Goal: Information Seeking & Learning: Learn about a topic

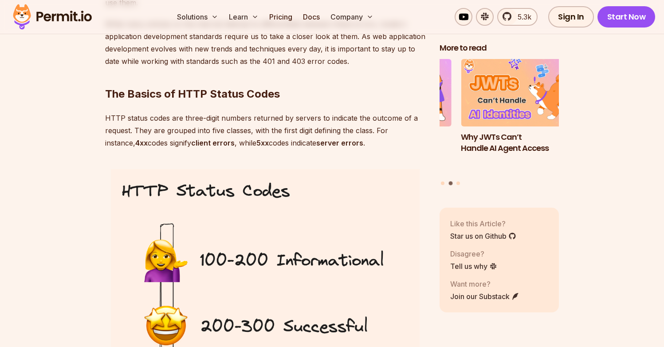
scroll to position [711, 0]
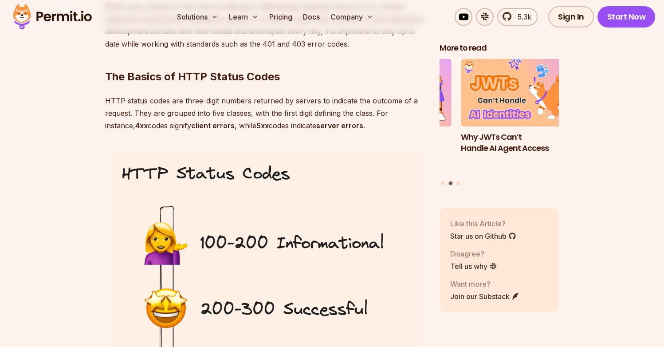
click at [205, 110] on p "HTTP status codes are three-digit numbers returned by servers to indicate the o…" at bounding box center [265, 113] width 320 height 37
click at [235, 114] on p "HTTP status codes are three-digit numbers returned by servers to indicate the o…" at bounding box center [265, 113] width 320 height 37
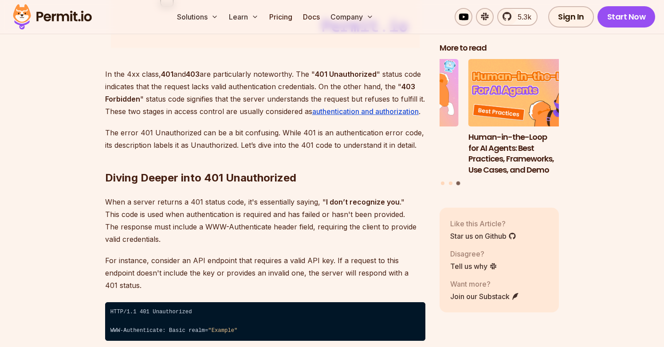
scroll to position [1238, 0]
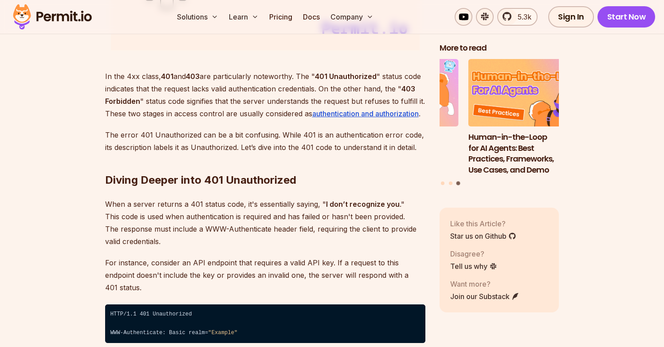
click at [233, 90] on p "In the 4xx class, 401 and 403 are particularly noteworthy. The " 401 Unauthoriz…" at bounding box center [265, 95] width 320 height 50
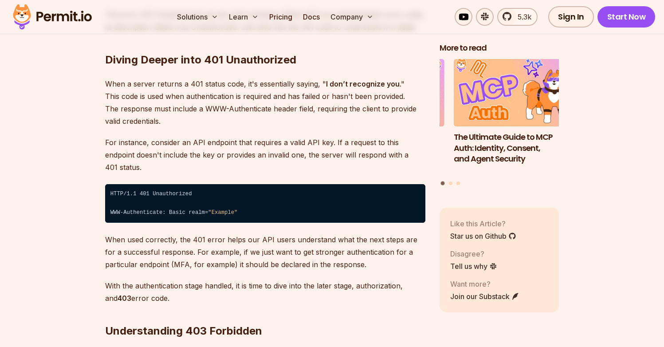
scroll to position [1361, 0]
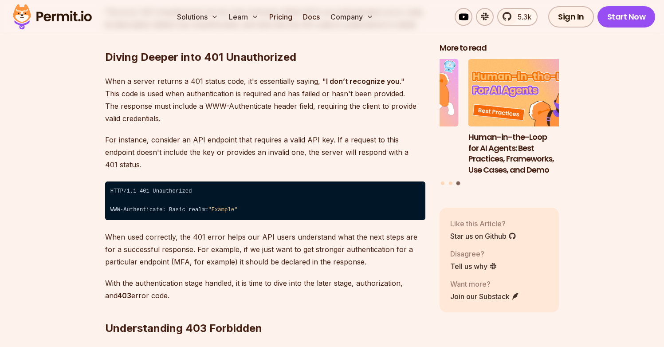
click at [184, 149] on p "For instance, consider an API endpoint that requires a valid API key. If a requ…" at bounding box center [265, 152] width 320 height 37
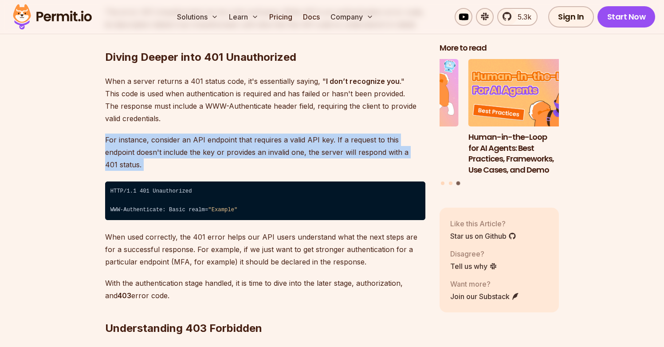
click at [184, 149] on p "For instance, consider an API endpoint that requires a valid API key. If a requ…" at bounding box center [265, 152] width 320 height 37
click at [204, 151] on p "For instance, consider an API endpoint that requires a valid API key. If a requ…" at bounding box center [265, 152] width 320 height 37
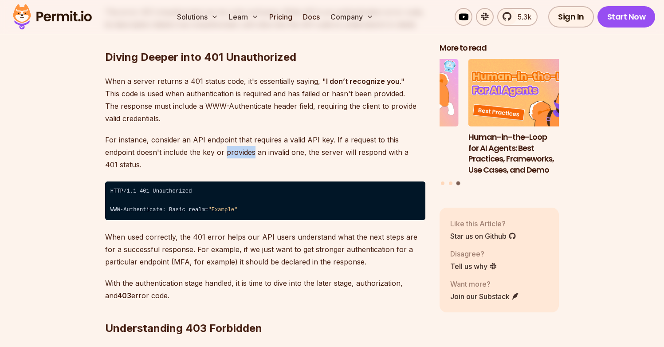
click at [204, 151] on p "For instance, consider an API endpoint that requires a valid API key. If a requ…" at bounding box center [265, 152] width 320 height 37
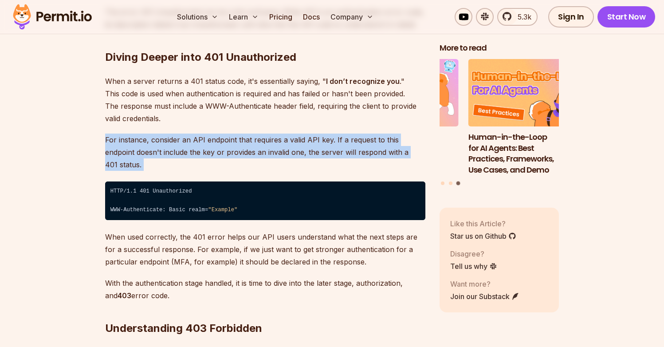
click at [204, 151] on p "For instance, consider an API endpoint that requires a valid API key. If a requ…" at bounding box center [265, 152] width 320 height 37
click at [221, 151] on p "For instance, consider an API endpoint that requires a valid API key. If a requ…" at bounding box center [265, 152] width 320 height 37
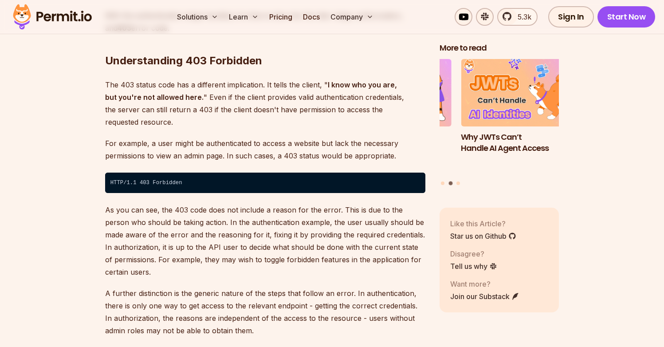
scroll to position [1628, 0]
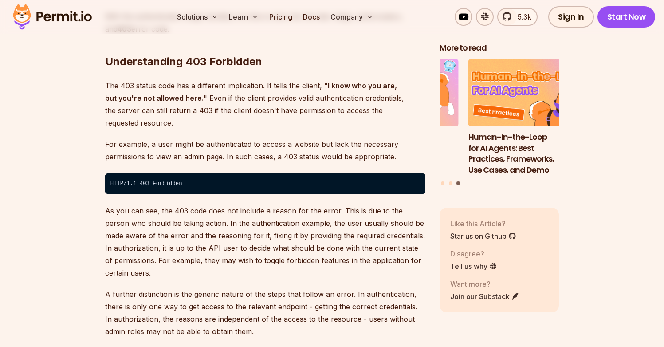
click at [178, 138] on p "For example, a user might be authenticated to access a website but lack the nec…" at bounding box center [265, 150] width 320 height 25
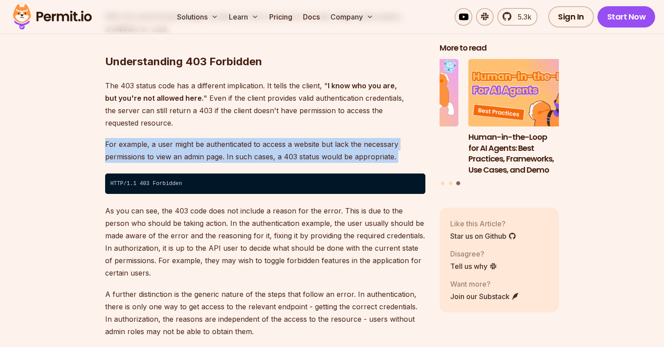
click at [178, 138] on p "For example, a user might be authenticated to access a website but lack the nec…" at bounding box center [265, 150] width 320 height 25
click at [211, 138] on p "For example, a user might be authenticated to access a website but lack the nec…" at bounding box center [265, 150] width 320 height 25
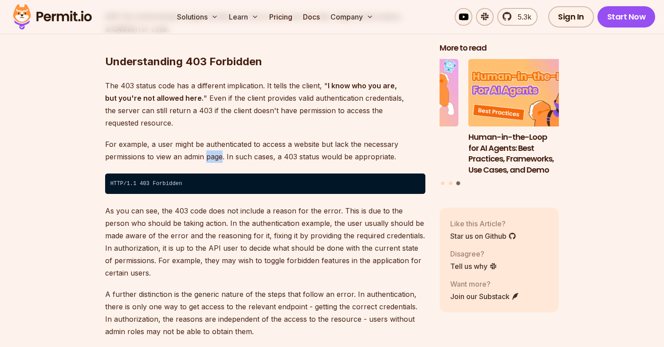
click at [211, 138] on p "For example, a user might be authenticated to access a website but lack the nec…" at bounding box center [265, 150] width 320 height 25
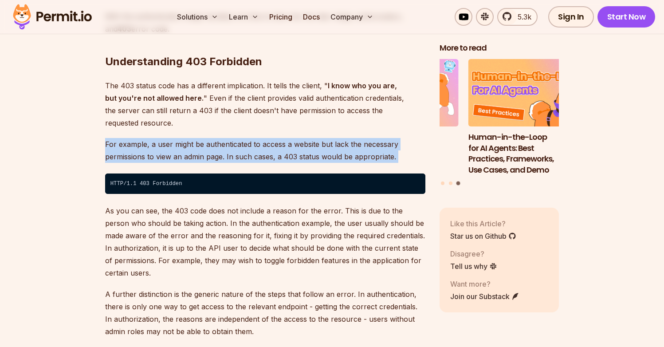
click at [211, 138] on p "For example, a user might be authenticated to access a website but lack the nec…" at bounding box center [265, 150] width 320 height 25
click at [210, 138] on p "For example, a user might be authenticated to access a website but lack the nec…" at bounding box center [265, 150] width 320 height 25
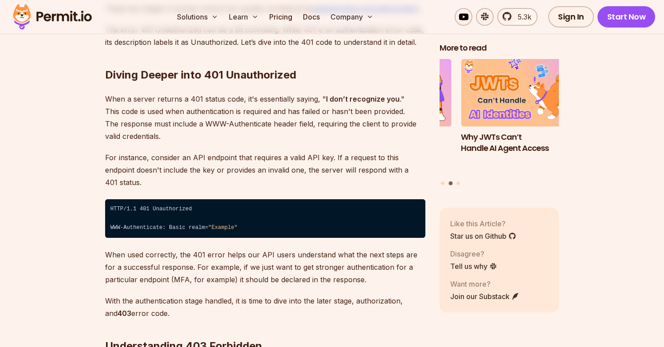
scroll to position [1338, 0]
